Goal: Task Accomplishment & Management: Manage account settings

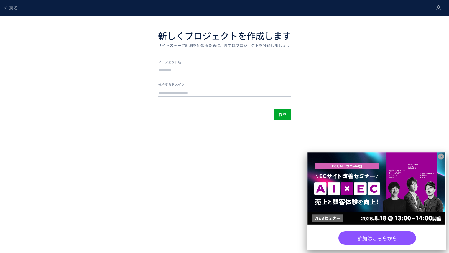
click at [440, 154] on icon at bounding box center [441, 156] width 6 height 6
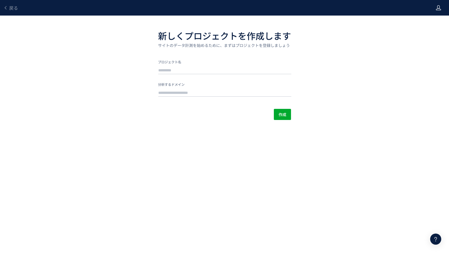
click at [437, 8] on icon at bounding box center [439, 8] width 6 height 6
click at [426, 21] on span "アカウント設定" at bounding box center [424, 22] width 27 height 6
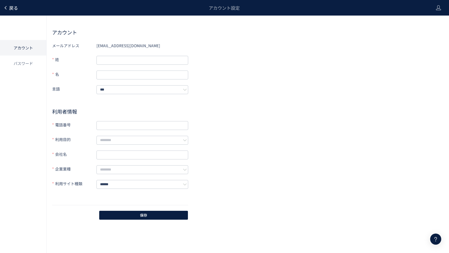
click at [11, 6] on span "戻る" at bounding box center [13, 7] width 9 height 7
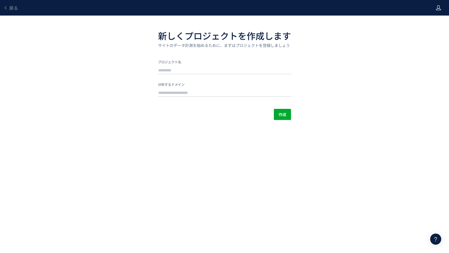
click at [440, 8] on icon at bounding box center [439, 8] width 6 height 6
click at [423, 33] on span "ログアウト" at bounding box center [420, 31] width 19 height 6
